Goal: Task Accomplishment & Management: Complete application form

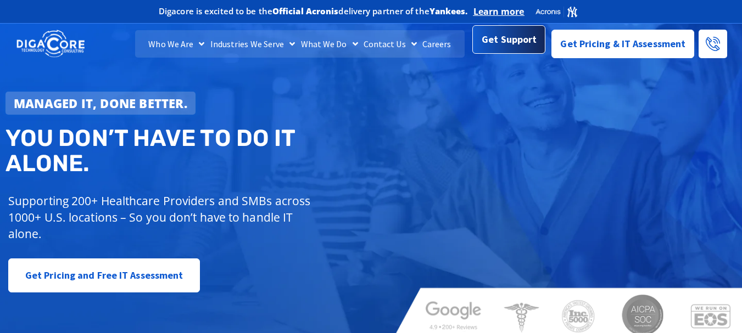
click at [517, 47] on span "Get Support" at bounding box center [508, 40] width 55 height 22
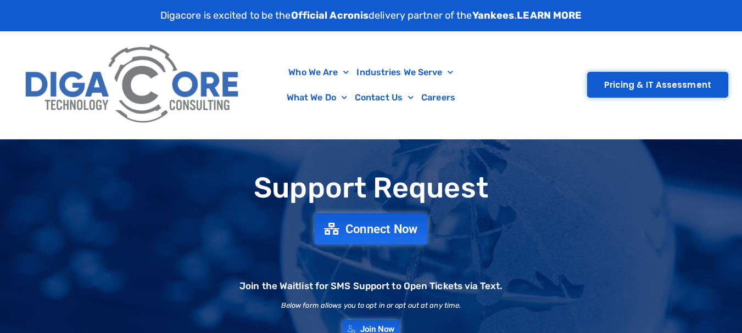
click at [385, 237] on link "Connect Now" at bounding box center [371, 228] width 113 height 31
